Goal: Navigation & Orientation: Find specific page/section

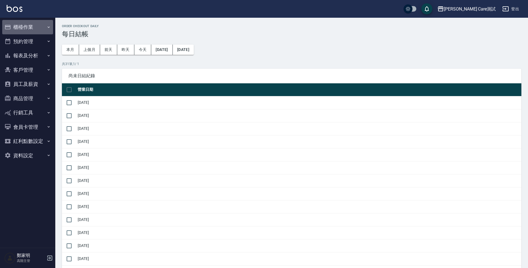
click at [38, 30] on button "櫃檯作業" at bounding box center [27, 27] width 51 height 14
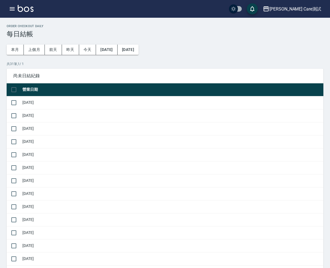
click at [0, 0] on button "櫃檯作業" at bounding box center [0, 0] width 0 height 0
click at [0, 0] on link "打帳單" at bounding box center [0, 0] width 0 height 0
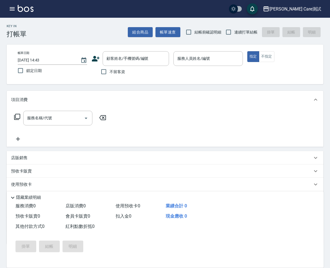
click at [0, 0] on link "帳單列表" at bounding box center [0, 0] width 0 height 0
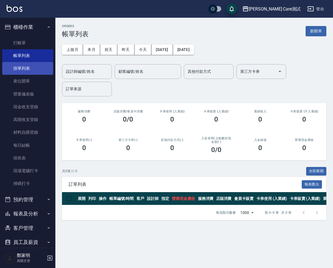
click at [30, 67] on link "掛單列表" at bounding box center [27, 68] width 51 height 13
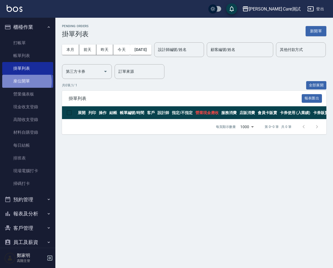
click at [25, 82] on link "座位開單" at bounding box center [27, 81] width 51 height 13
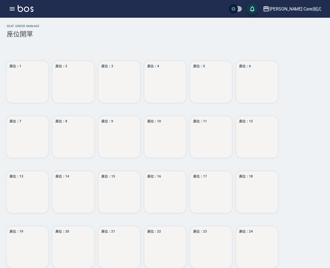
click at [0, 0] on link "掛單列表" at bounding box center [0, 0] width 0 height 0
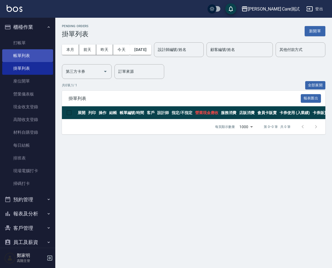
click at [20, 57] on link "帳單列表" at bounding box center [27, 55] width 51 height 13
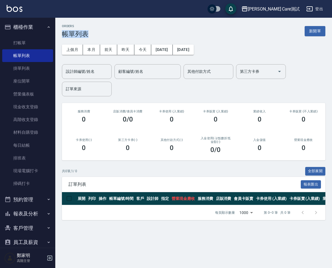
drag, startPoint x: 62, startPoint y: 34, endPoint x: 93, endPoint y: 32, distance: 30.5
click at [93, 32] on div "ORDERS 帳單列表 新開單" at bounding box center [193, 31] width 263 height 14
click at [197, 32] on div "ORDERS 帳單列表 新開單" at bounding box center [193, 31] width 263 height 14
click at [26, 68] on link "掛單列表" at bounding box center [27, 68] width 51 height 13
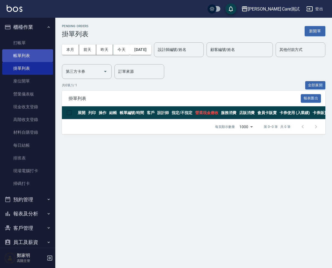
click at [36, 56] on link "帳單列表" at bounding box center [27, 55] width 51 height 13
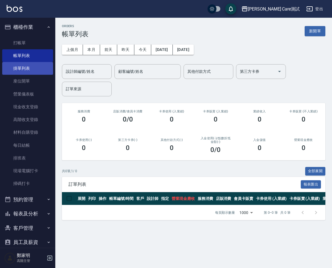
click at [33, 65] on link "掛單列表" at bounding box center [27, 68] width 51 height 13
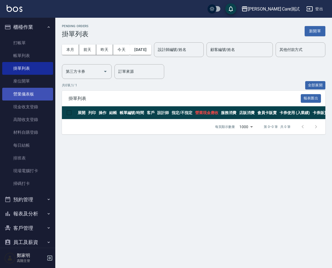
click at [32, 93] on link "營業儀表板" at bounding box center [27, 94] width 51 height 13
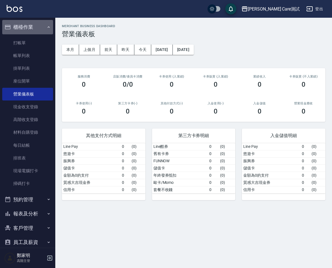
click at [46, 27] on icon "button" at bounding box center [48, 27] width 4 height 4
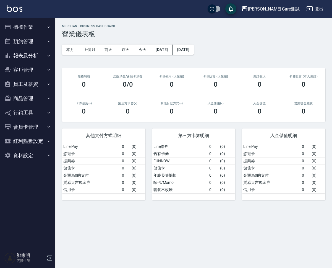
click at [45, 27] on button "櫃檯作業" at bounding box center [27, 27] width 51 height 14
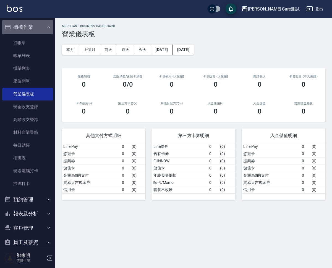
click at [37, 22] on button "櫃檯作業" at bounding box center [27, 27] width 51 height 14
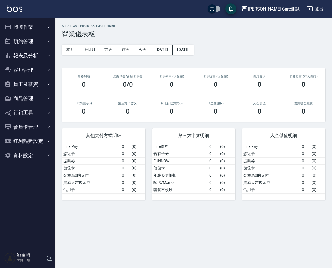
click at [35, 41] on button "預約管理" at bounding box center [27, 41] width 51 height 14
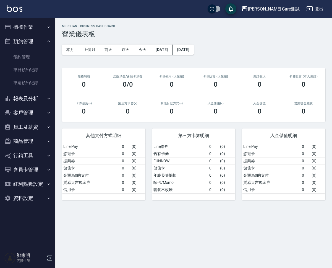
click at [35, 41] on button "預約管理" at bounding box center [27, 41] width 51 height 14
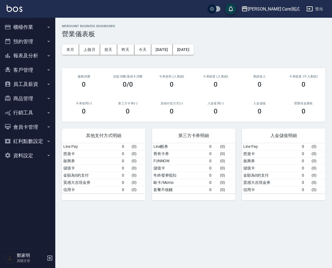
click at [40, 150] on button "資料設定" at bounding box center [27, 155] width 51 height 14
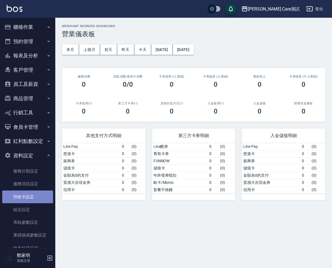
click at [32, 199] on link "預收卡設定" at bounding box center [27, 196] width 51 height 13
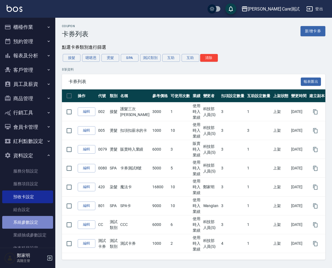
click at [32, 203] on link "系統參數設定" at bounding box center [27, 222] width 51 height 13
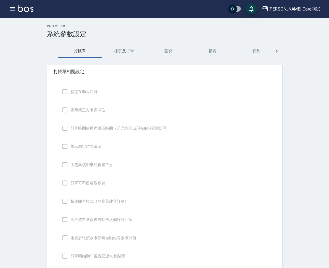
checkbox input "true"
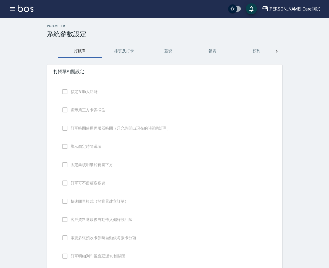
checkbox input "true"
type input "感熱紙(57mm)"
type input "NICKNAME"
type input "LASTORDER"
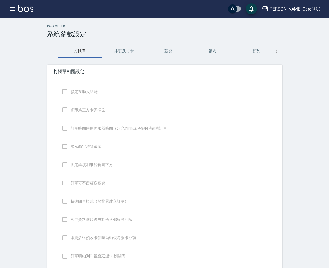
checkbox input "true"
type input "www.yjtytytytj"
checkbox input "true"
type textarea "hello"
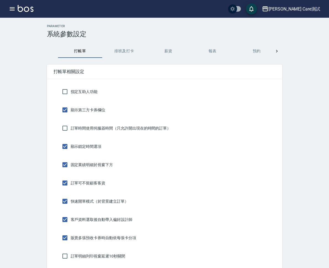
click at [0, 0] on button "櫃檯作業" at bounding box center [0, 0] width 0 height 0
click at [0, 0] on link "營業儀表板" at bounding box center [0, 0] width 0 height 0
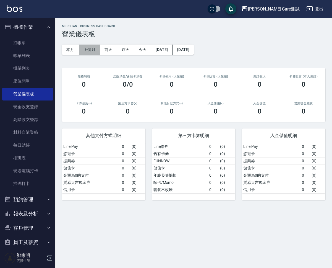
click at [87, 53] on button "上個月" at bounding box center [89, 50] width 21 height 10
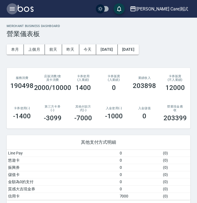
click at [11, 9] on icon "button" at bounding box center [12, 9] width 7 height 7
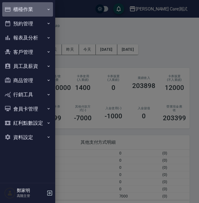
click at [39, 9] on button "櫃檯作業" at bounding box center [27, 9] width 51 height 14
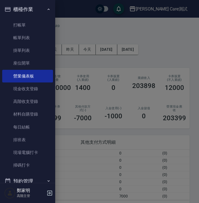
click at [102, 36] on div at bounding box center [99, 101] width 199 height 203
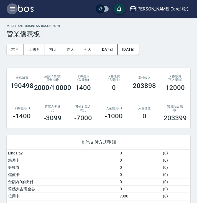
click at [7, 8] on button "button" at bounding box center [12, 8] width 11 height 11
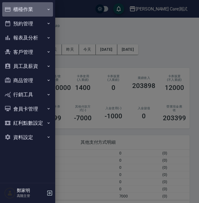
click at [19, 9] on button "櫃檯作業" at bounding box center [27, 9] width 51 height 14
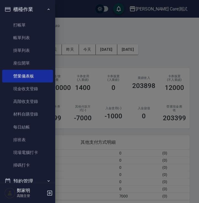
click at [81, 31] on div at bounding box center [99, 101] width 199 height 203
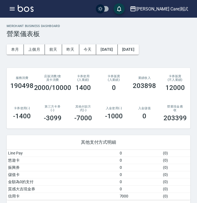
click at [175, 26] on h2 "MERCHANT BUSINESS DASHBOARD" at bounding box center [98, 26] width 183 height 4
click at [176, 28] on div "MERCHANT BUSINESS DASHBOARD 營業儀表板" at bounding box center [98, 31] width 183 height 14
click at [14, 13] on button "button" at bounding box center [12, 8] width 11 height 11
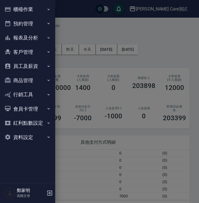
click at [29, 9] on button "櫃檯作業" at bounding box center [27, 9] width 51 height 14
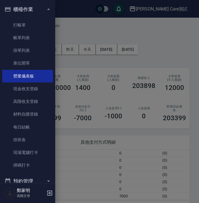
click at [82, 25] on div at bounding box center [99, 101] width 199 height 203
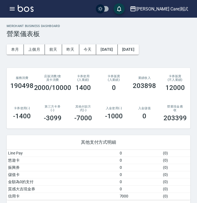
click at [12, 9] on icon "button" at bounding box center [12, 8] width 5 height 3
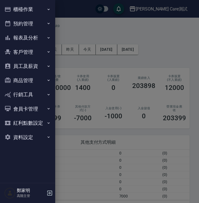
click at [24, 12] on button "櫃檯作業" at bounding box center [27, 9] width 51 height 14
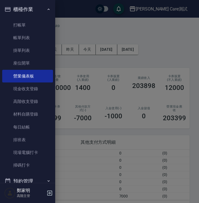
click at [79, 13] on div at bounding box center [99, 101] width 199 height 203
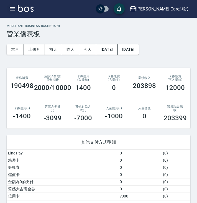
click at [11, 7] on icon "button" at bounding box center [12, 9] width 7 height 7
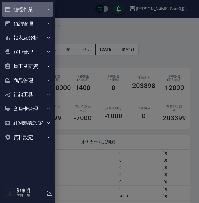
click at [30, 11] on button "櫃檯作業" at bounding box center [27, 9] width 51 height 14
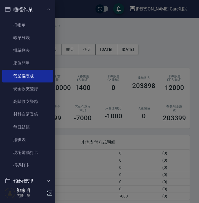
click at [82, 32] on div at bounding box center [99, 101] width 199 height 203
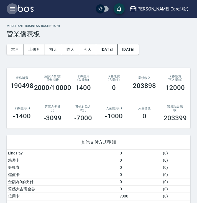
click at [10, 8] on icon "button" at bounding box center [12, 9] width 7 height 7
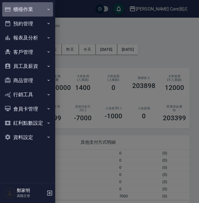
click at [12, 9] on button "櫃檯作業" at bounding box center [27, 9] width 51 height 14
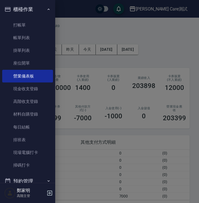
click at [93, 39] on div at bounding box center [99, 101] width 199 height 203
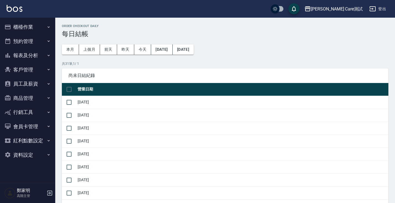
click at [172, 34] on h3 "每日結帳" at bounding box center [225, 34] width 327 height 8
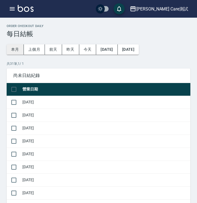
click at [12, 52] on button "本月" at bounding box center [15, 50] width 17 height 10
click at [7, 6] on button "button" at bounding box center [12, 8] width 11 height 11
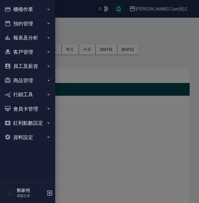
click at [25, 37] on button "報表及分析" at bounding box center [27, 38] width 51 height 14
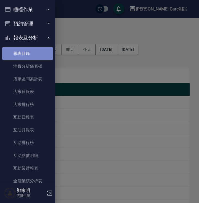
click at [28, 55] on link "報表目錄" at bounding box center [27, 53] width 51 height 13
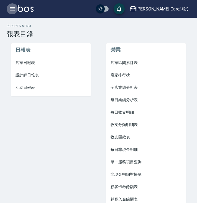
click at [8, 8] on button "button" at bounding box center [12, 8] width 11 height 11
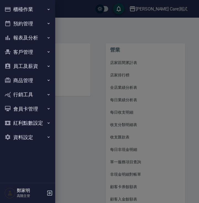
click at [26, 6] on button "櫃檯作業" at bounding box center [27, 9] width 51 height 14
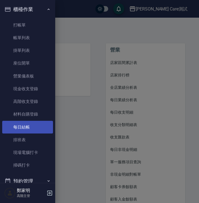
click at [37, 123] on link "每日結帳" at bounding box center [27, 127] width 51 height 13
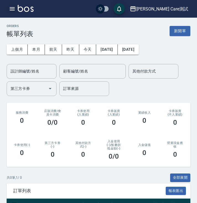
click at [10, 7] on icon "button" at bounding box center [12, 9] width 7 height 7
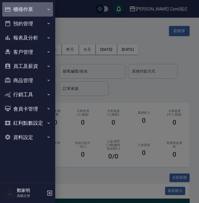
click at [38, 11] on button "櫃檯作業" at bounding box center [27, 9] width 51 height 14
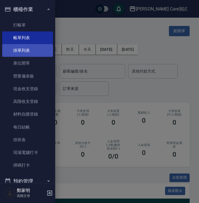
click at [26, 53] on link "掛單列表" at bounding box center [27, 50] width 51 height 13
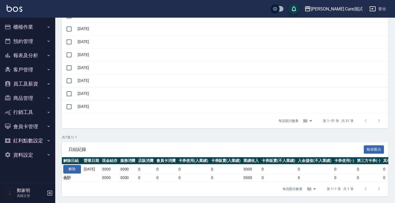
click at [156, 136] on div "共 1 筆, 1 / 1 日結紀錄 報表匯出 解除日結 營業日期 現金結存 服務消費 店販消費 會員卡消費 卡券使用(入業績) 卡券販賣(入業績) 業績收入 …" at bounding box center [225, 166] width 327 height 62
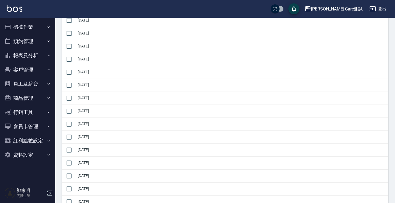
scroll to position [390, 0]
